Goal: Register for event/course

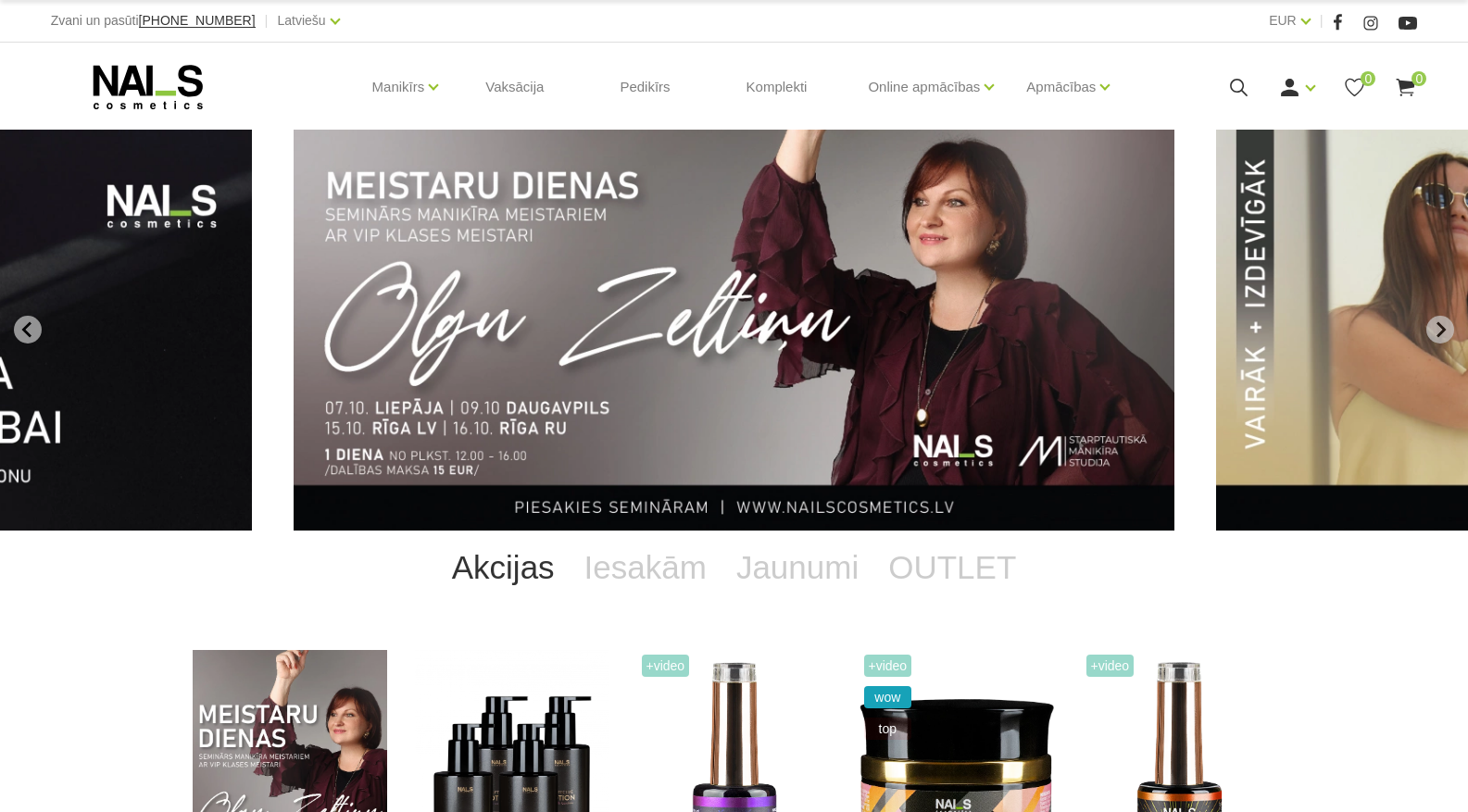
click at [671, 345] on img "1 of 13" at bounding box center [734, 330] width 880 height 401
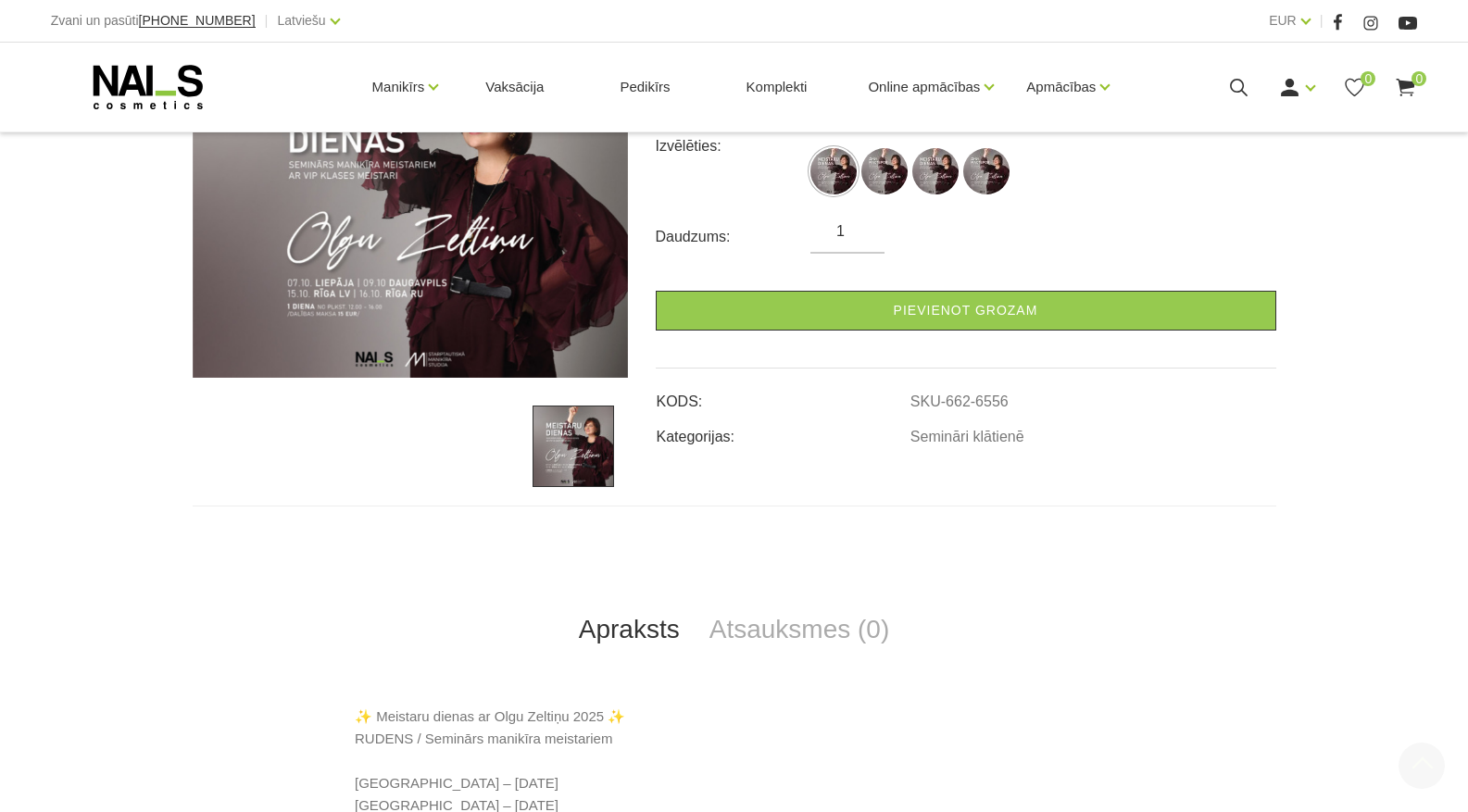
scroll to position [370, 0]
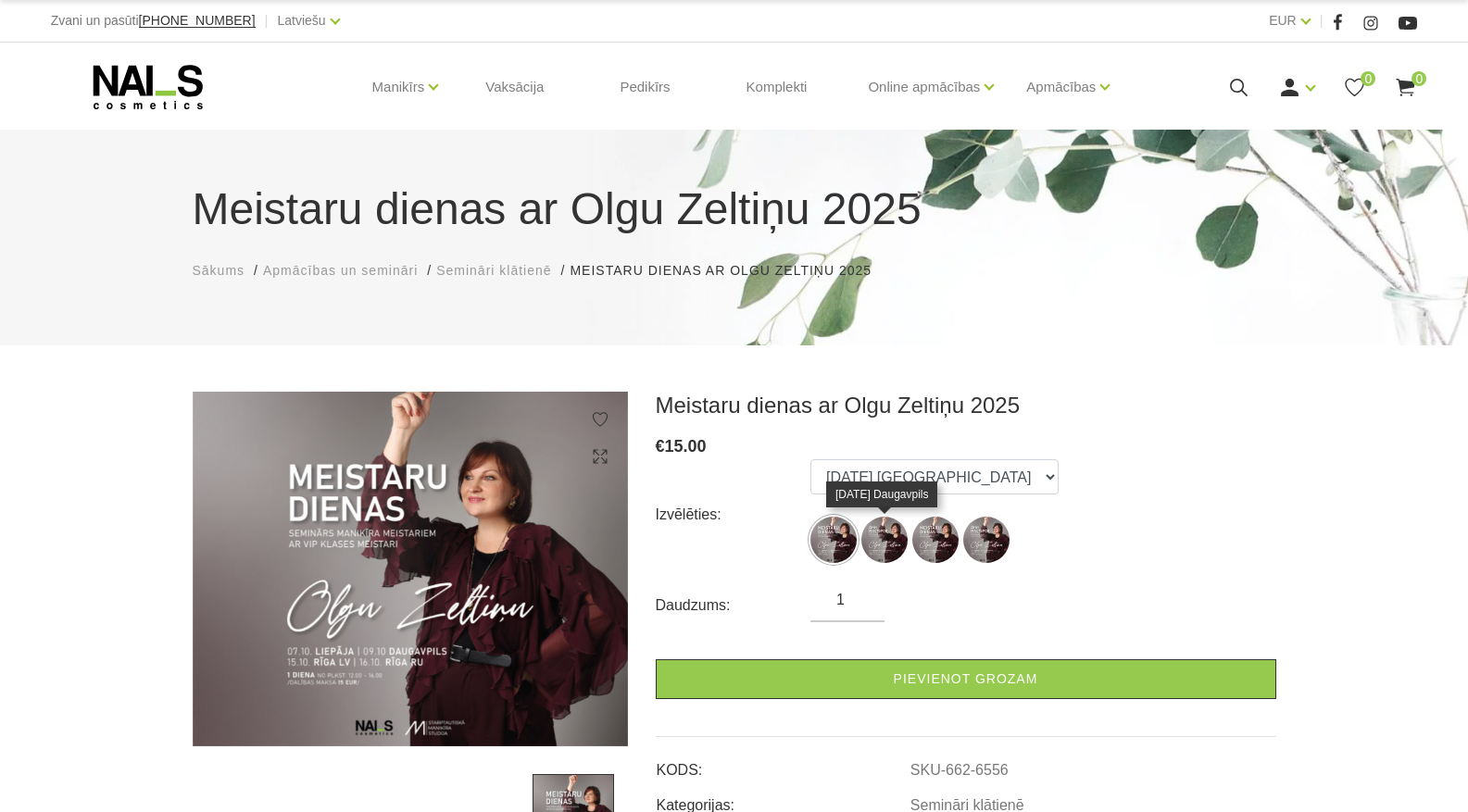
click at [881, 535] on img at bounding box center [884, 539] width 46 height 46
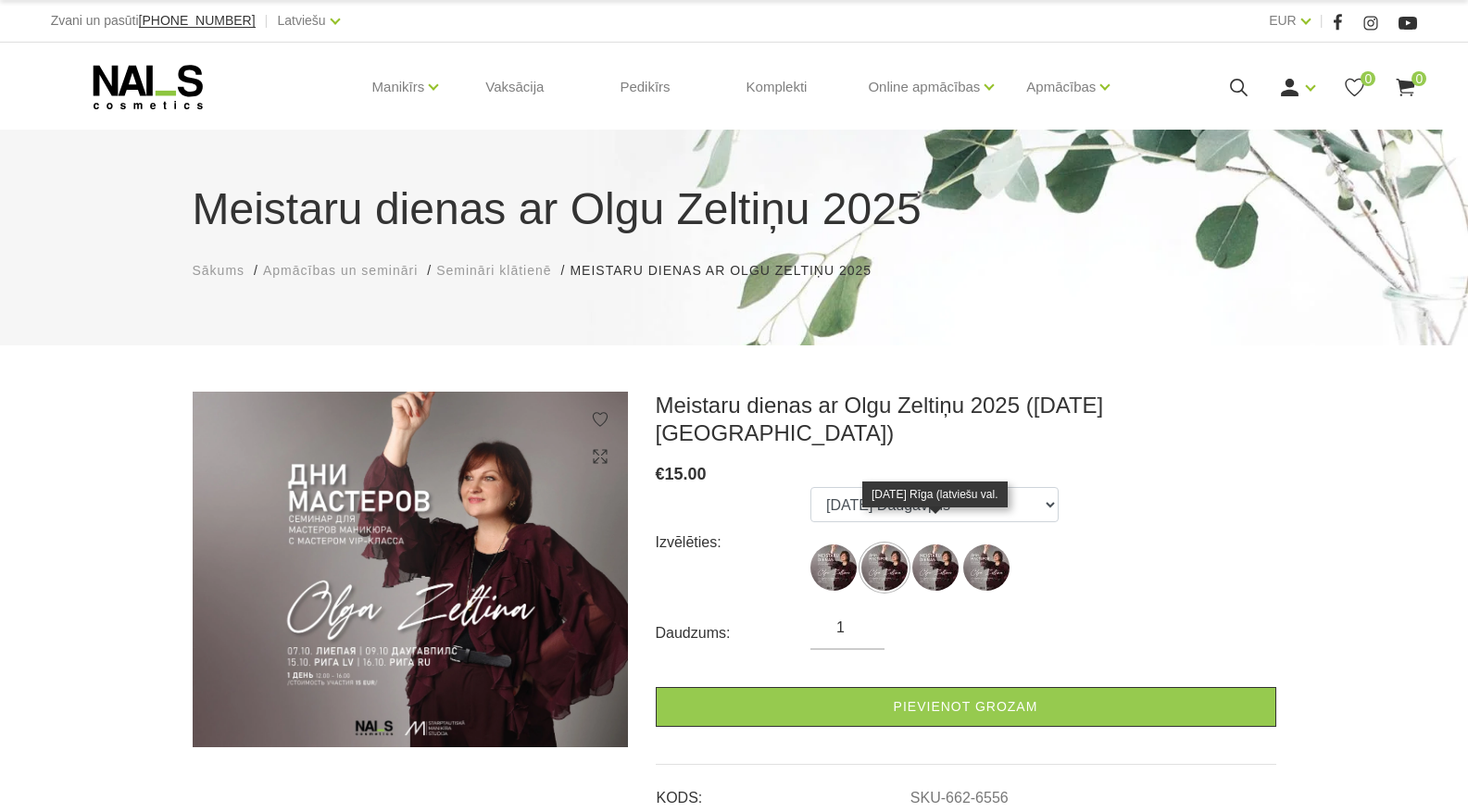
click at [931, 544] on img at bounding box center [935, 567] width 46 height 46
select select "6558"
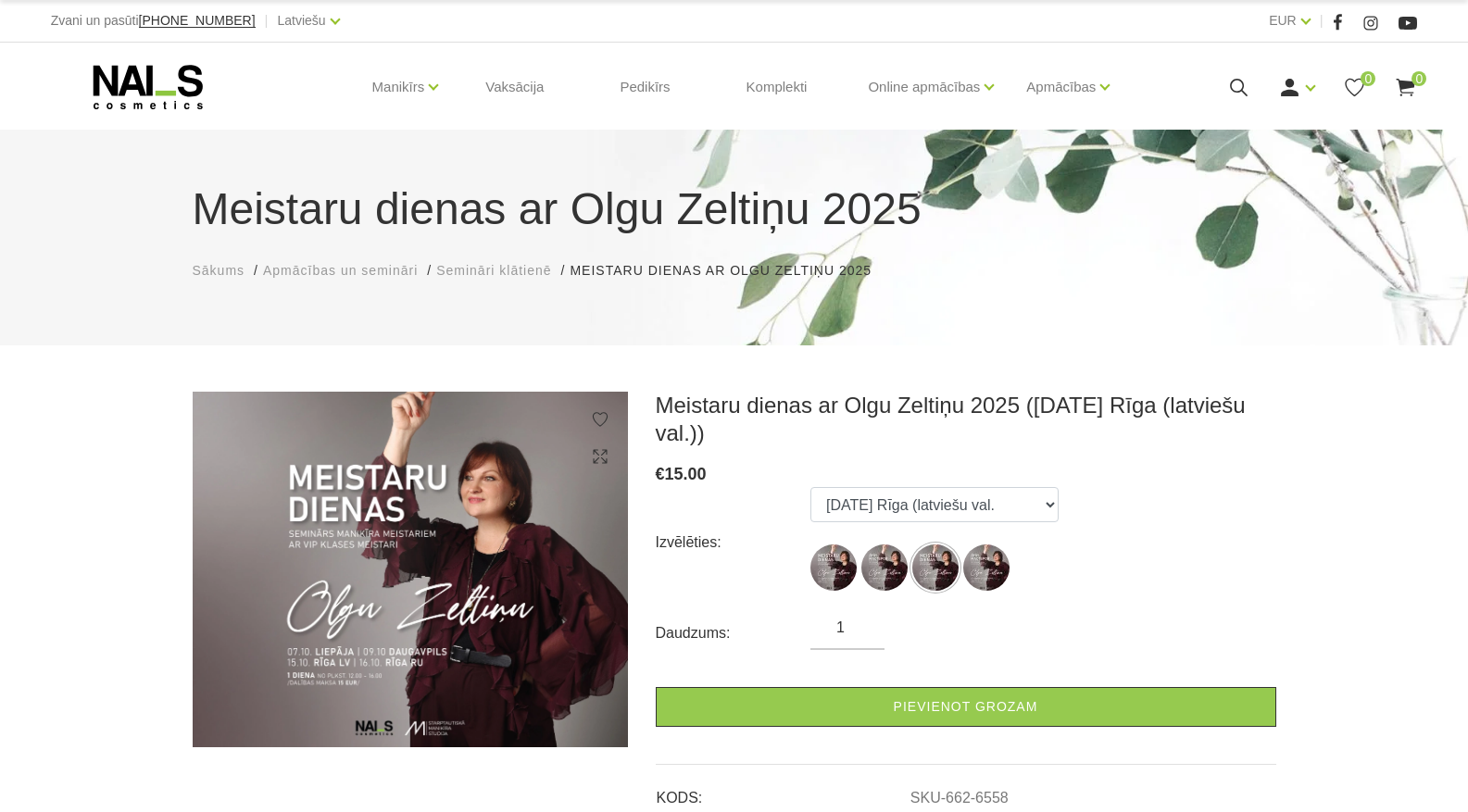
click at [998, 533] on ul "07.10.25 Liepāja 09.10.25 Daugavpils 15.10.25 Rīga (latviešu val. 16.10.25 Rīga…" at bounding box center [934, 543] width 248 height 111
click at [940, 561] on img at bounding box center [935, 567] width 46 height 46
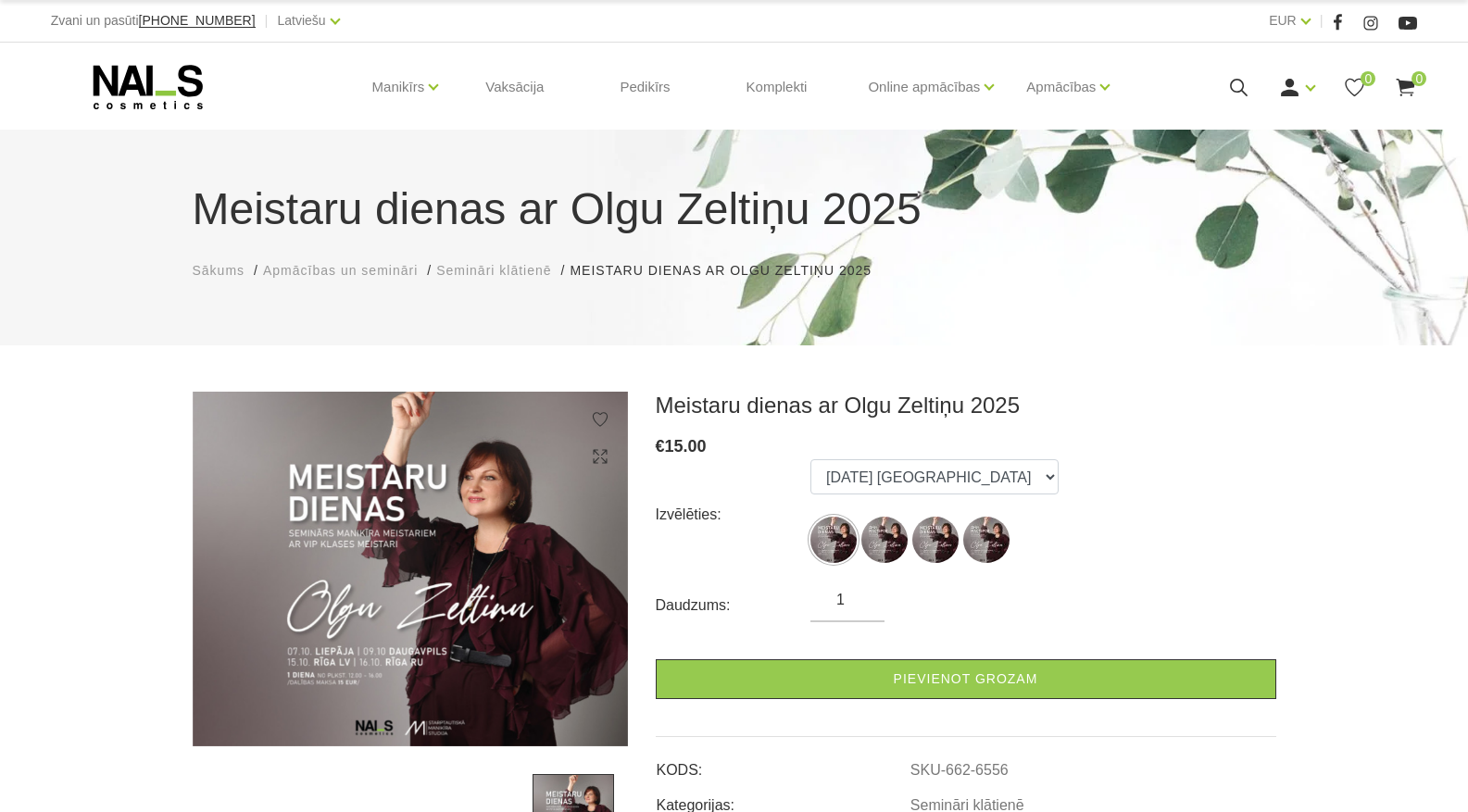
click at [170, 81] on icon at bounding box center [148, 87] width 194 height 46
